Goal: Complete application form: Complete application form

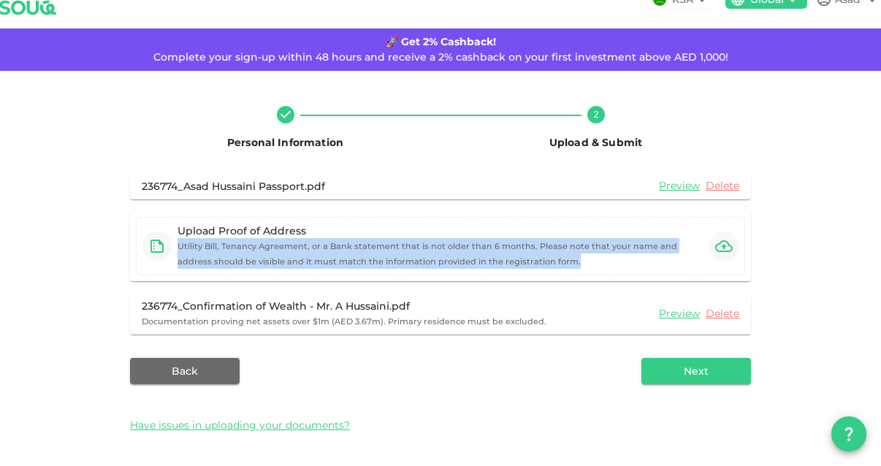
scroll to position [30, 0]
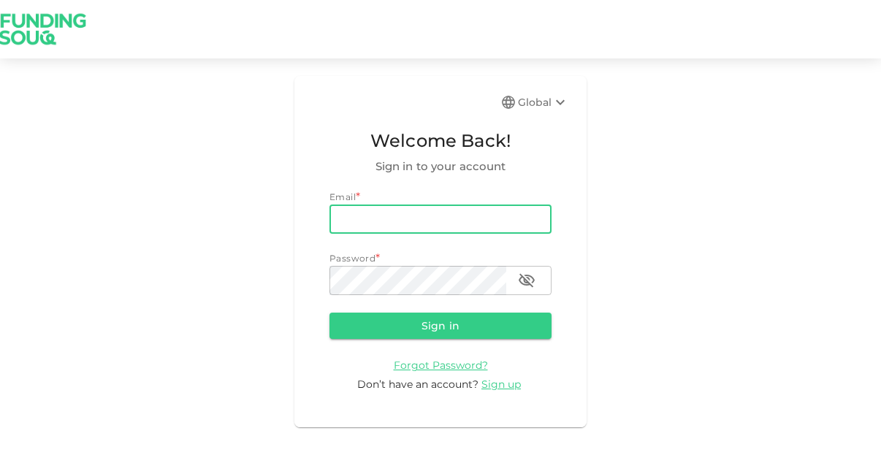
click at [439, 233] on input "email" at bounding box center [440, 218] width 222 height 29
type input "[EMAIL_ADDRESS][DOMAIN_NAME]"
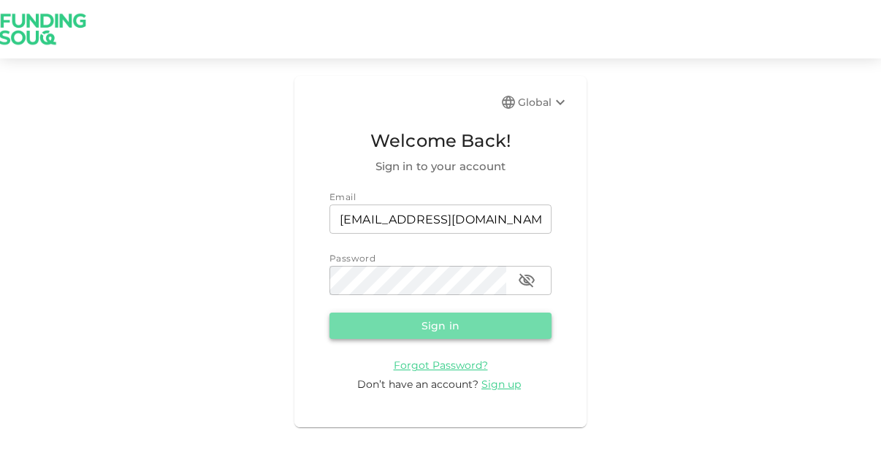
click at [429, 326] on button "Sign in" at bounding box center [440, 326] width 222 height 26
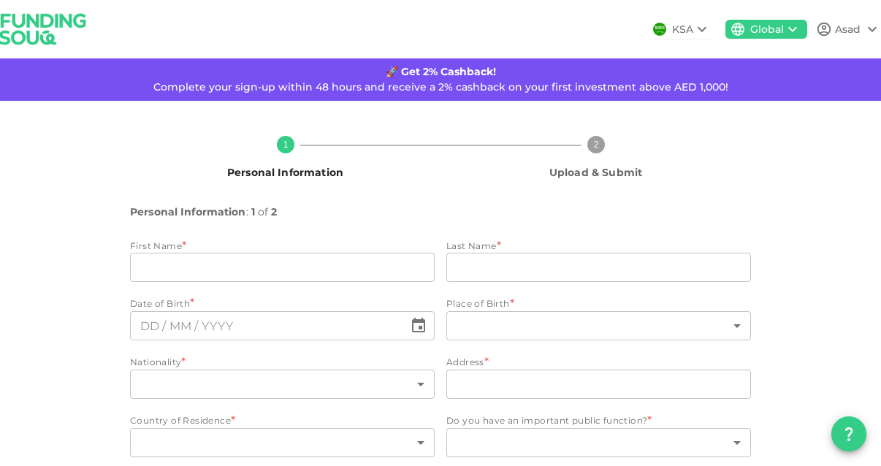
type input "Asad"
type input "Hussaini"
type input "149"
type input "14"
type input "PO BOX 64516"
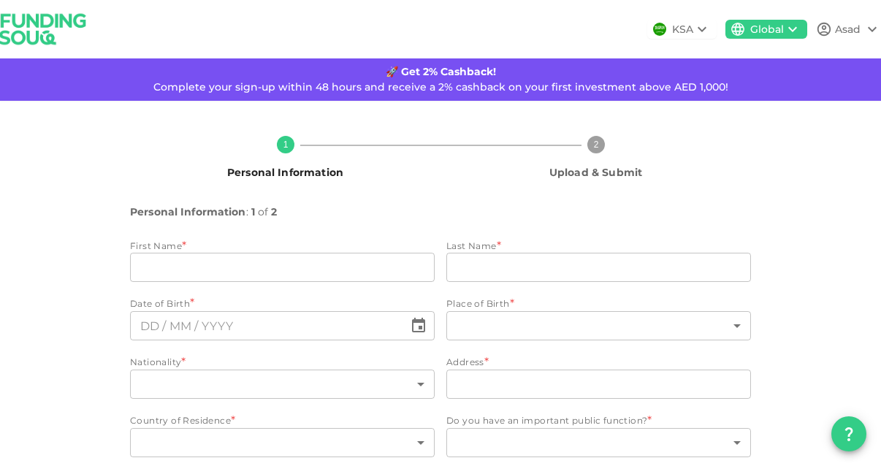
type input "2"
type input "1"
type input "⁦⁨[DATE]⁩⁩"
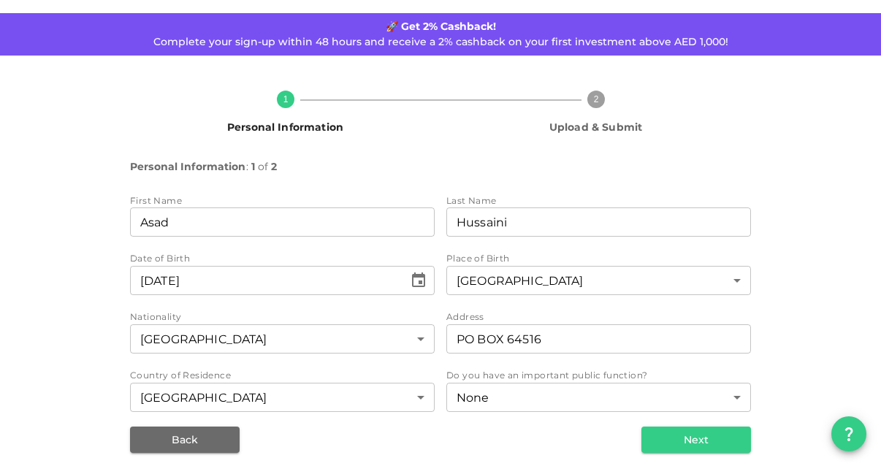
scroll to position [55, 0]
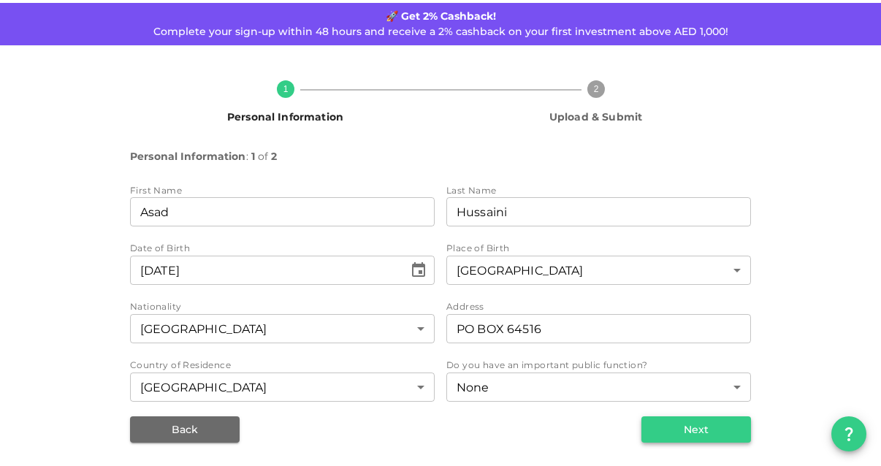
click at [667, 432] on button "Next" at bounding box center [696, 429] width 110 height 26
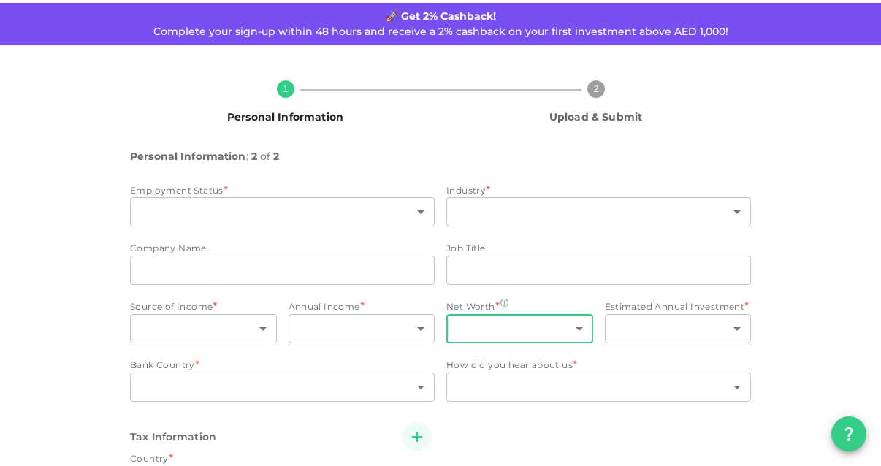
type input "1"
type input "Fortinbras"
type input "Director"
type input "1"
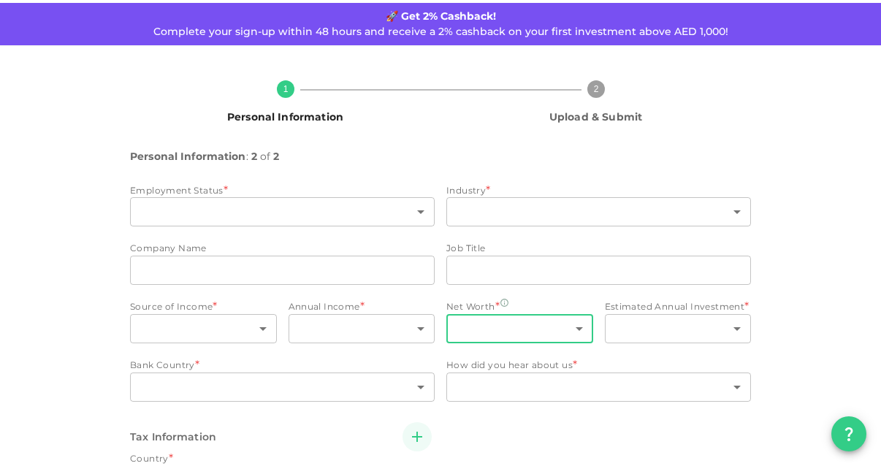
type input "4"
type input "2"
type input "7"
type input "2"
type input "1"
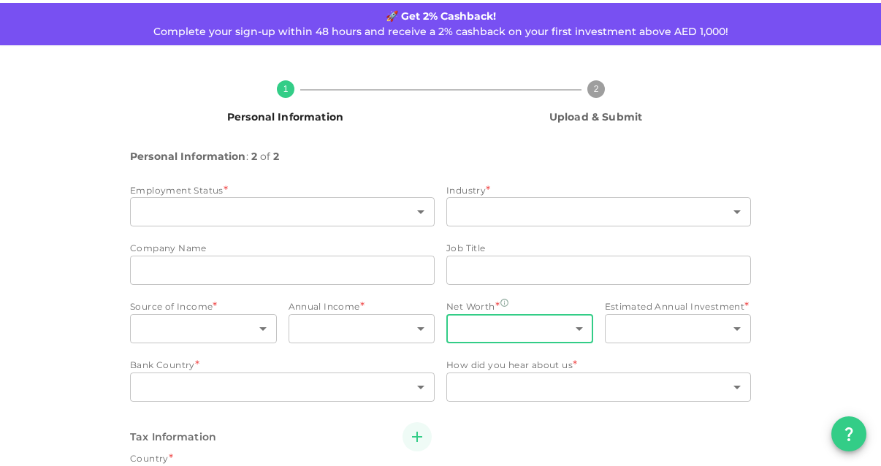
type input "2"
radio input "false"
radio input "true"
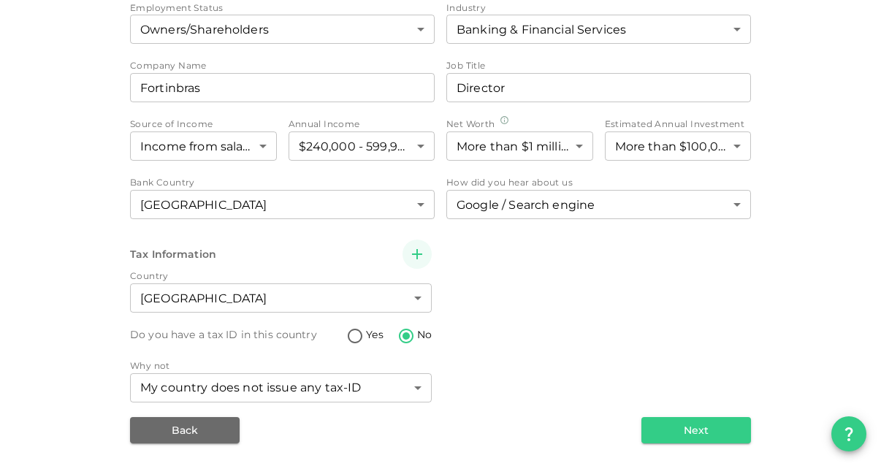
scroll to position [239, 0]
click at [706, 440] on button "Next" at bounding box center [696, 429] width 110 height 26
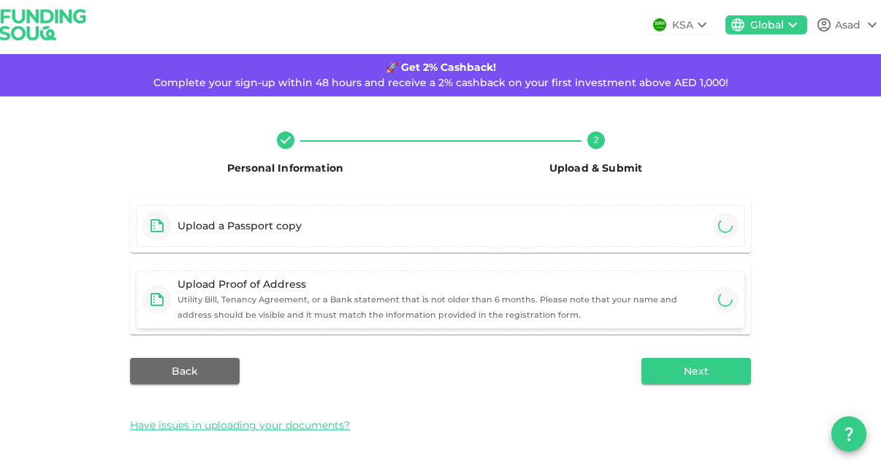
scroll to position [30, 0]
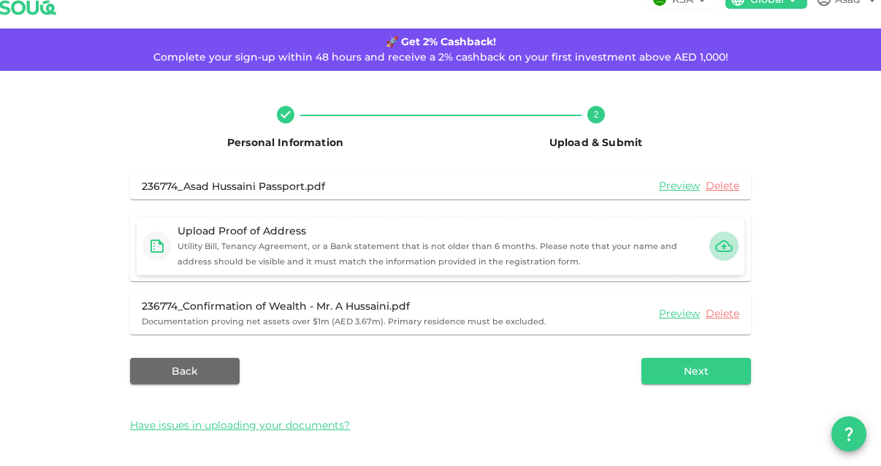
click at [715, 237] on icon "button" at bounding box center [724, 246] width 18 height 18
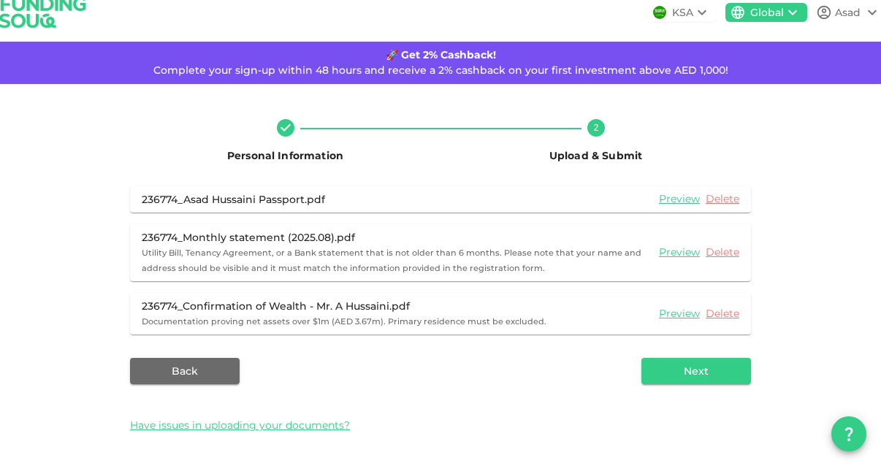
scroll to position [17, 0]
click at [699, 380] on button "Next" at bounding box center [696, 371] width 110 height 26
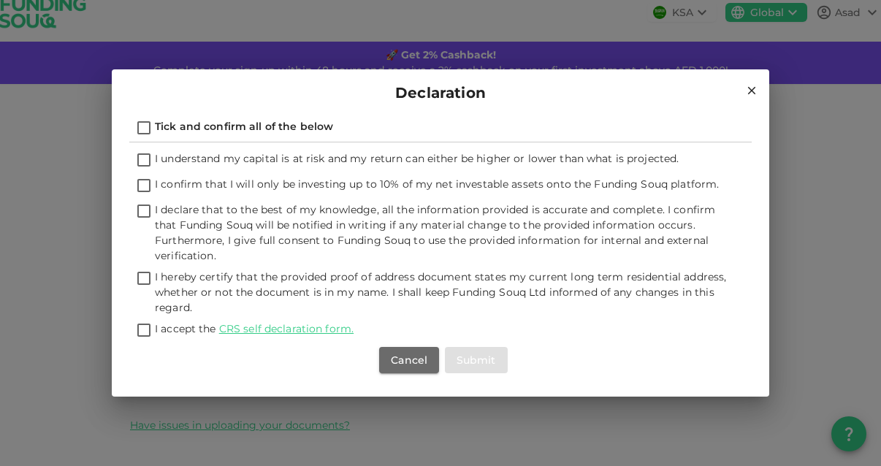
click at [142, 129] on input "Tick and confirm all of the below" at bounding box center [144, 129] width 22 height 20
checkbox input "true"
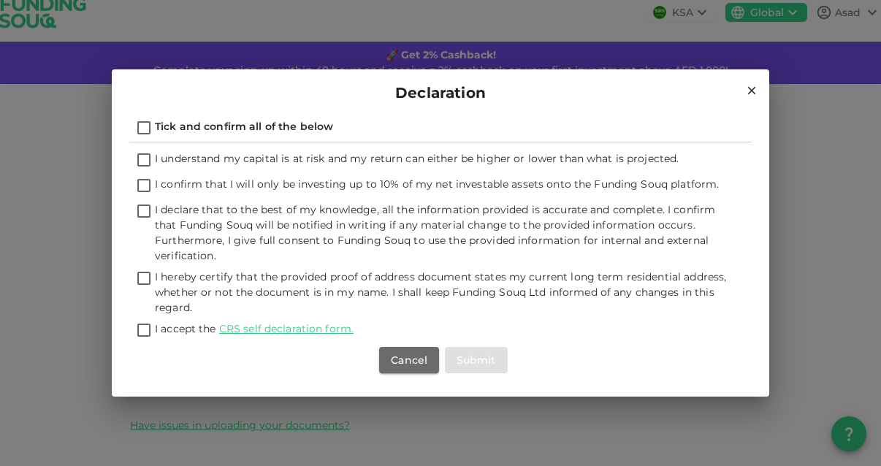
checkbox input "true"
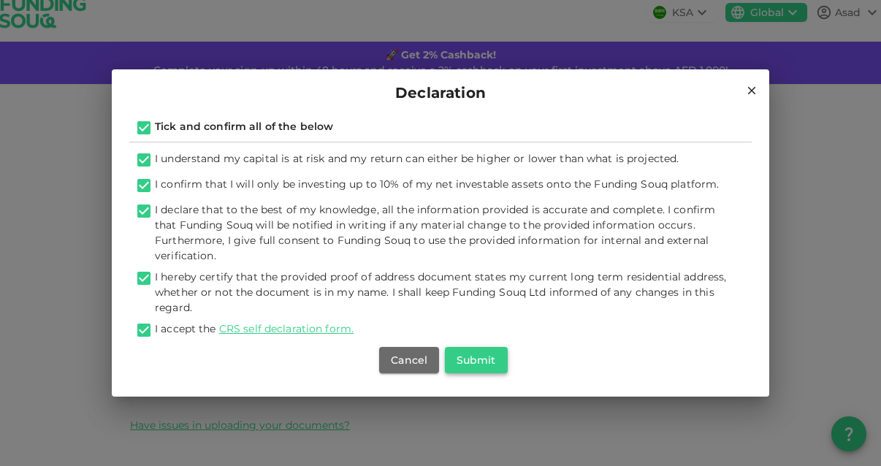
click at [474, 361] on button "Submit" at bounding box center [476, 360] width 63 height 26
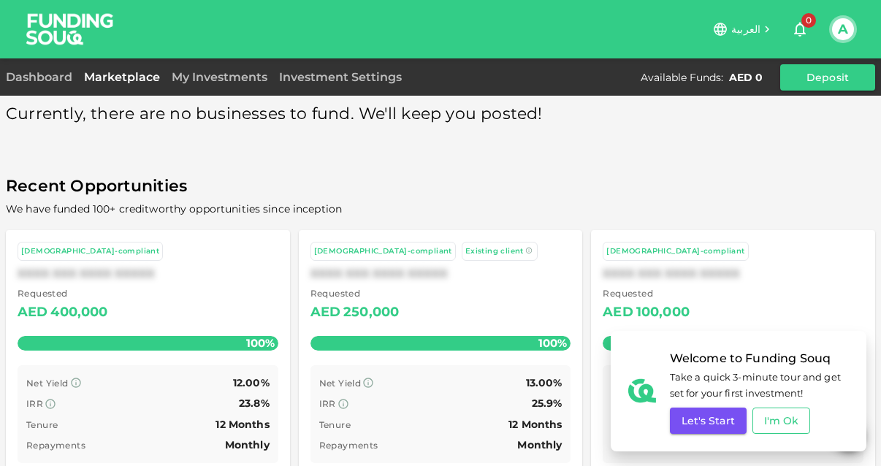
click at [787, 418] on button "I'm Ok" at bounding box center [781, 420] width 58 height 26
